Goal: Understand process/instructions

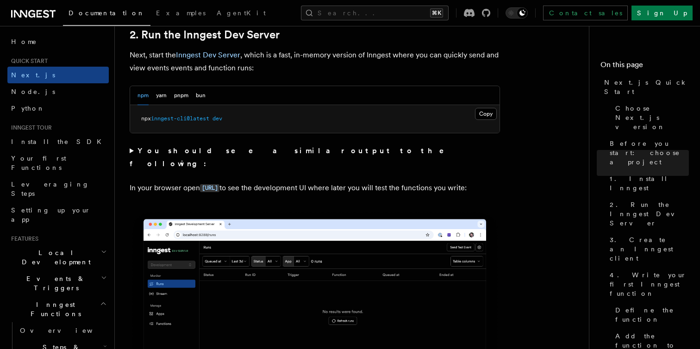
scroll to position [640, 0]
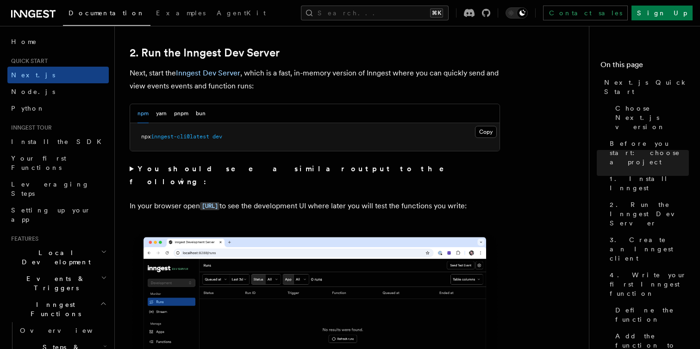
click at [253, 135] on pre "npx inngest-cli@latest dev" at bounding box center [314, 137] width 369 height 28
click at [419, 135] on pre "npx inngest-cli@latest dev" at bounding box center [314, 137] width 369 height 28
click at [483, 131] on button "Copy Copied" at bounding box center [486, 132] width 22 height 12
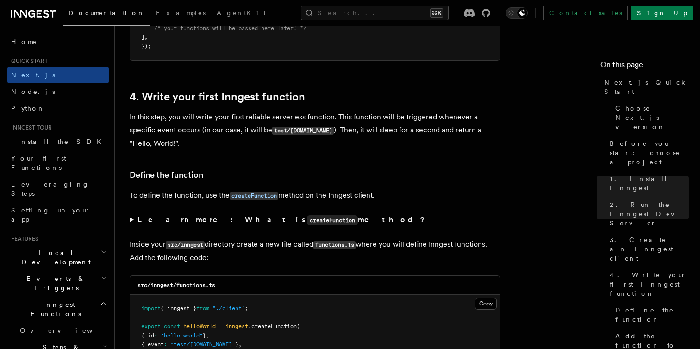
scroll to position [1491, 0]
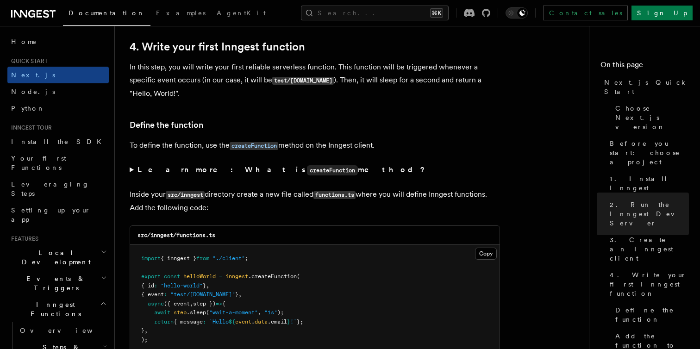
click at [69, 244] on h2 "Local Development" at bounding box center [57, 257] width 101 height 26
click at [66, 270] on link "Overview" at bounding box center [62, 278] width 93 height 17
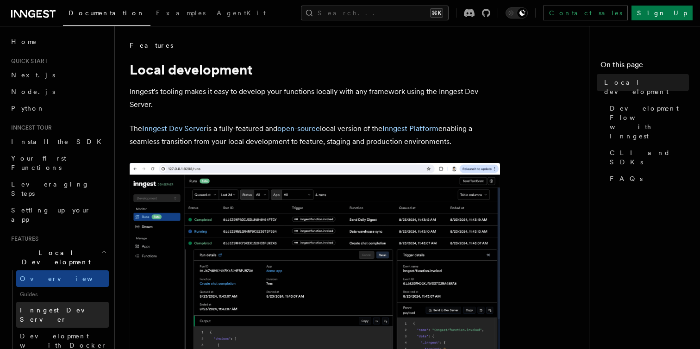
click at [78, 302] on link "Inngest Dev Server" at bounding box center [62, 315] width 93 height 26
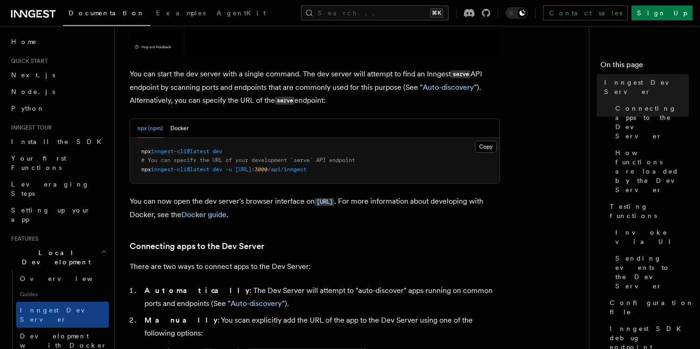
scroll to position [354, 0]
